Goal: Check status

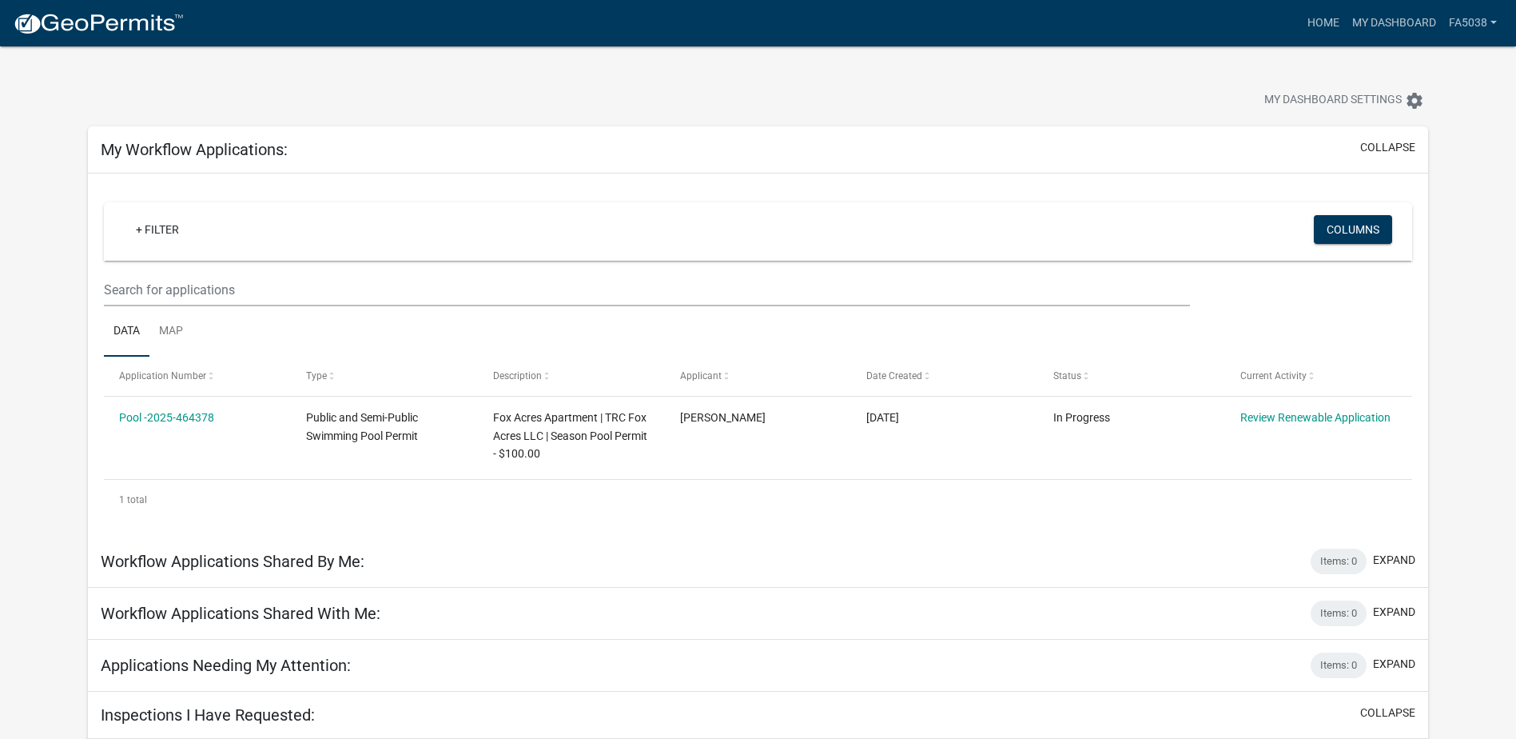
click at [801, 209] on div "+ Filter Columns" at bounding box center [758, 231] width 1294 height 58
click at [1335, 237] on button "Columns" at bounding box center [1353, 229] width 78 height 29
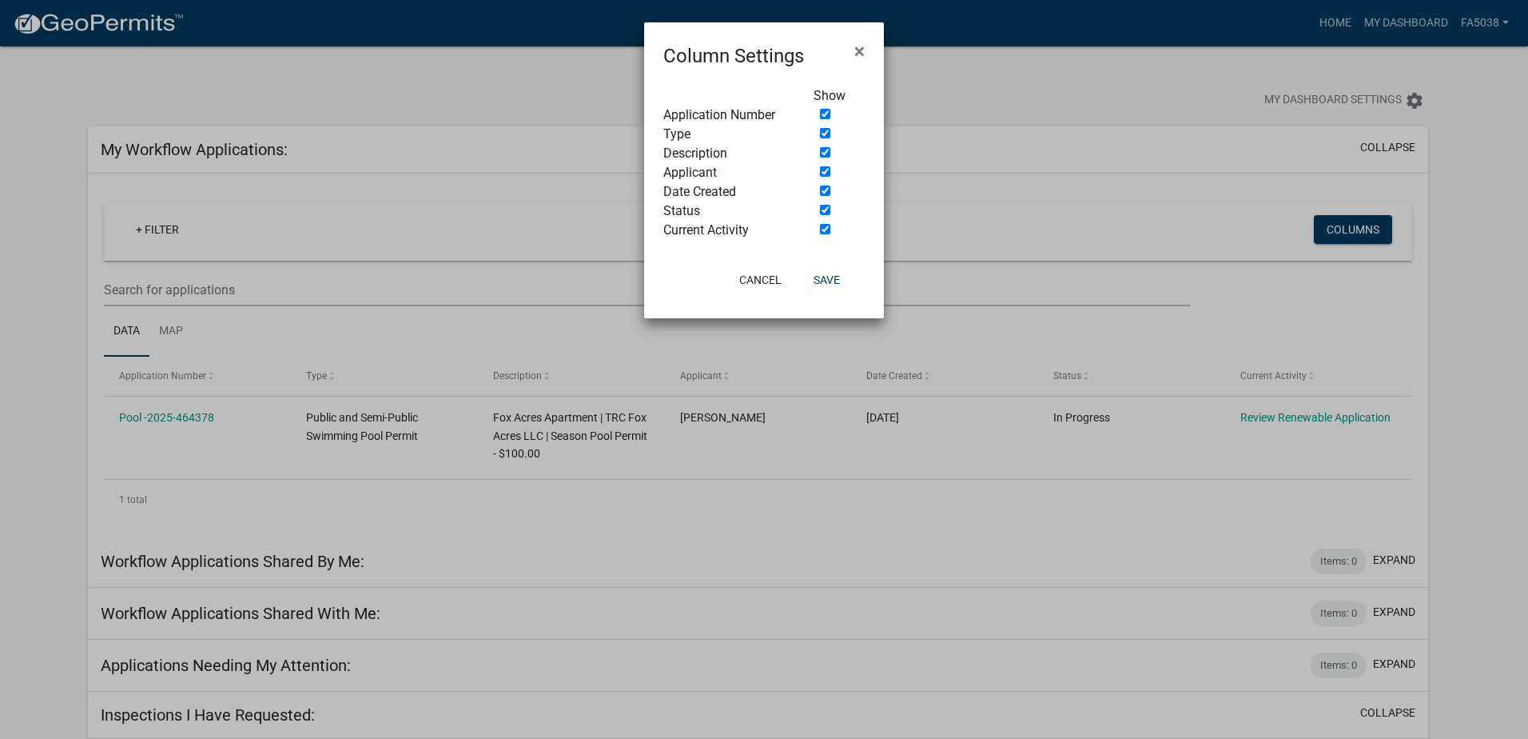
click at [457, 83] on ngb-modal-window "Column Settings × Show Application Number Type Description Applicant Date Creat…" at bounding box center [764, 369] width 1528 height 739
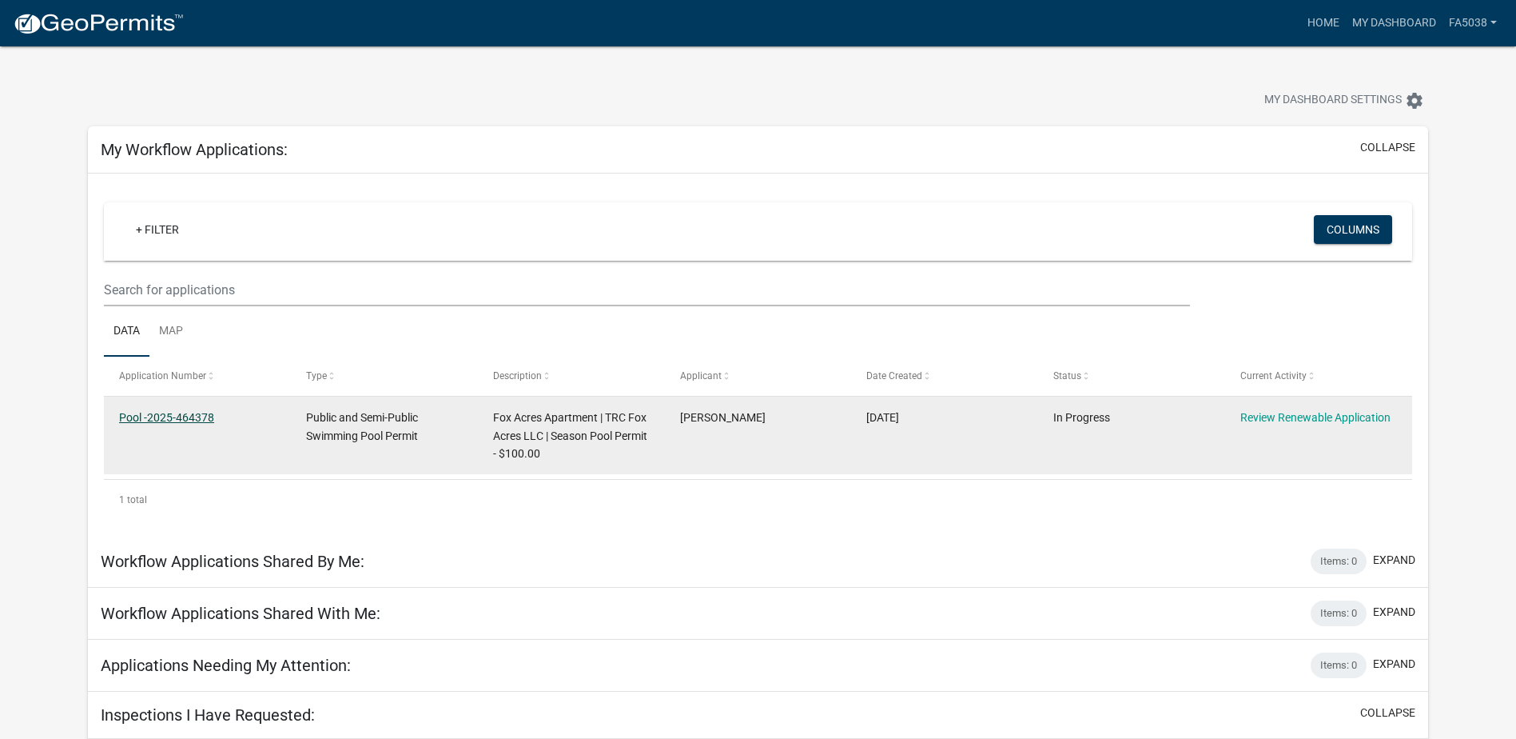
click at [157, 418] on link "Pool -2025-464378" at bounding box center [166, 417] width 95 height 13
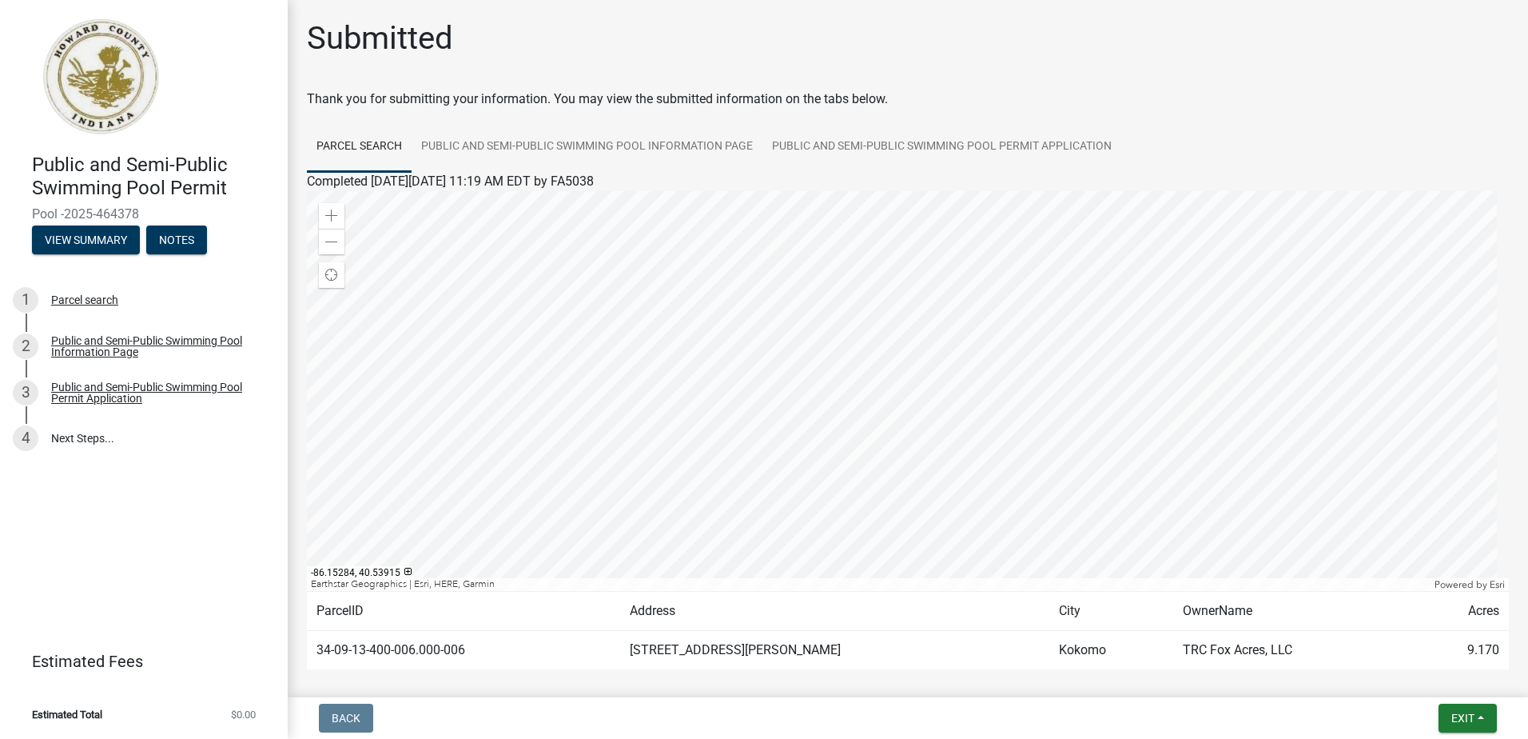
scroll to position [73, 0]
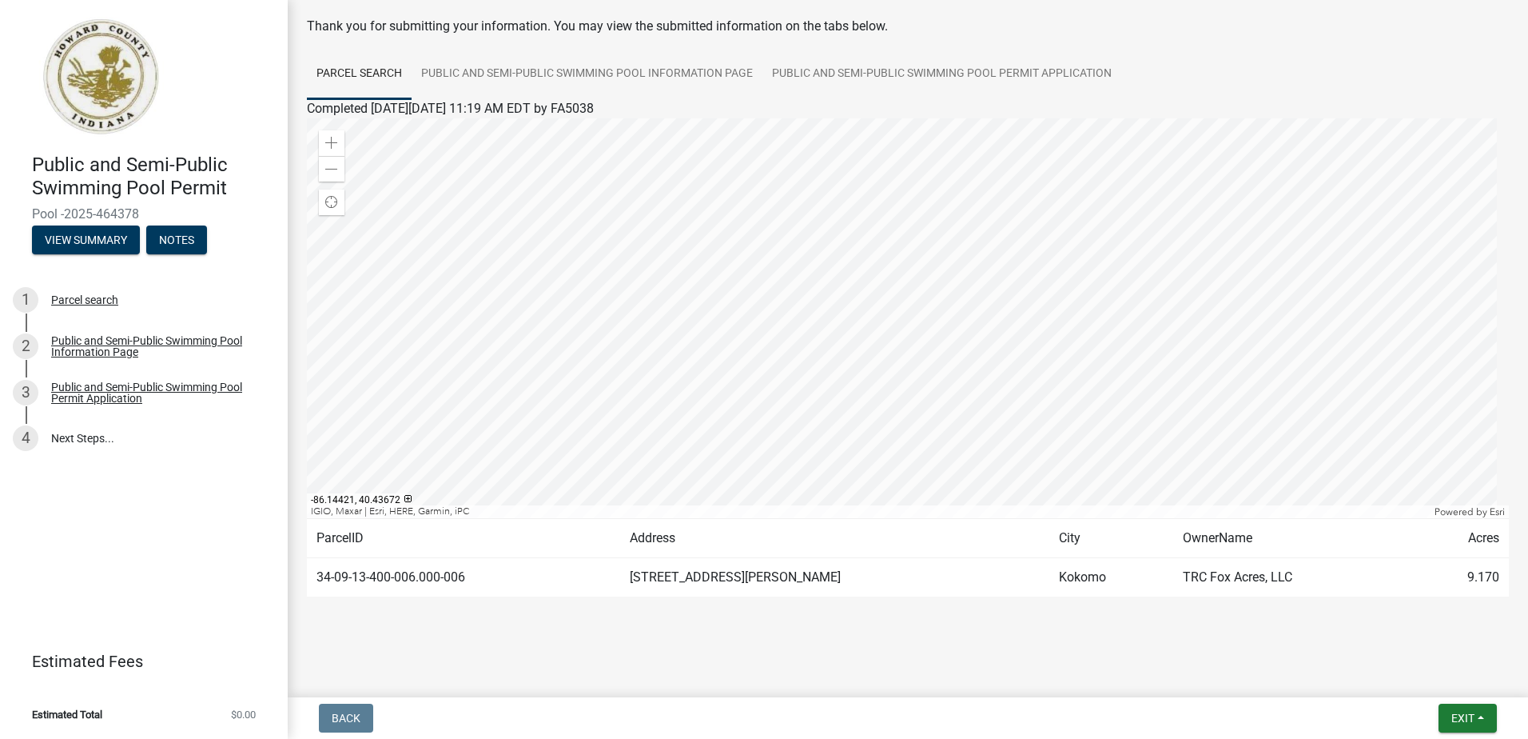
click at [396, 649] on main "Submitted Thank you for submitting your information. You may view the submitted…" at bounding box center [908, 345] width 1241 height 691
click at [839, 623] on div at bounding box center [907, 618] width 911 height 19
